Goal: Task Accomplishment & Management: Manage account settings

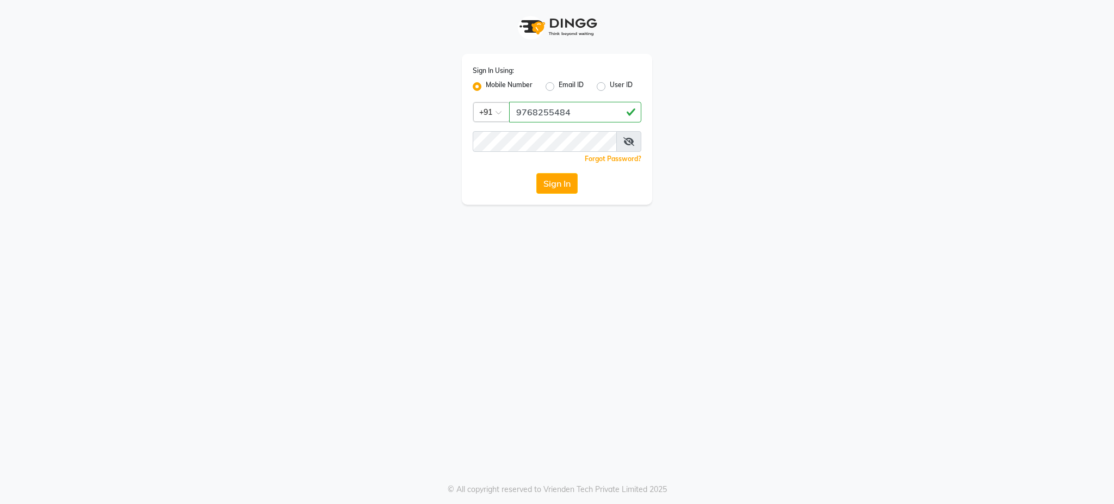
type input "9768255484"
click at [534, 291] on div "Sign In Using: Mobile Number Email ID User ID Country Code × [PHONE_NUMBER] Rem…" at bounding box center [557, 252] width 1114 height 504
click at [566, 183] on button "Sign In" at bounding box center [556, 183] width 41 height 21
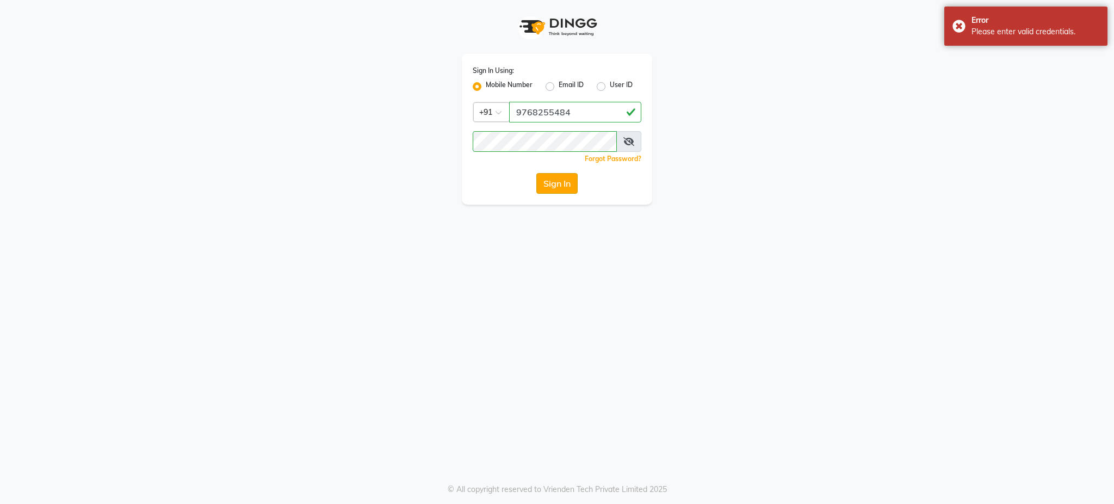
drag, startPoint x: 554, startPoint y: 198, endPoint x: 552, endPoint y: 178, distance: 19.8
click at [552, 178] on div "Sign In Using: Mobile Number Email ID User ID Country Code × [PHONE_NUMBER] Rem…" at bounding box center [557, 129] width 190 height 151
click at [552, 178] on button "Sign In" at bounding box center [556, 183] width 41 height 21
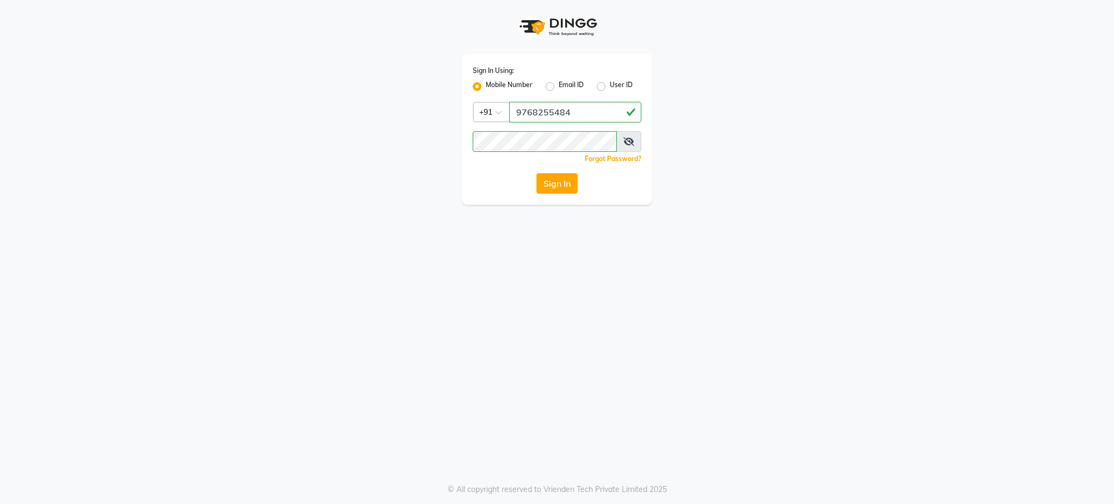
click at [538, 288] on div "Sign In Using: Mobile Number Email ID User ID Country Code × [PHONE_NUMBER] Rem…" at bounding box center [557, 252] width 1114 height 504
click at [556, 178] on button "Sign In" at bounding box center [556, 183] width 41 height 21
